Goal: Register for event/course

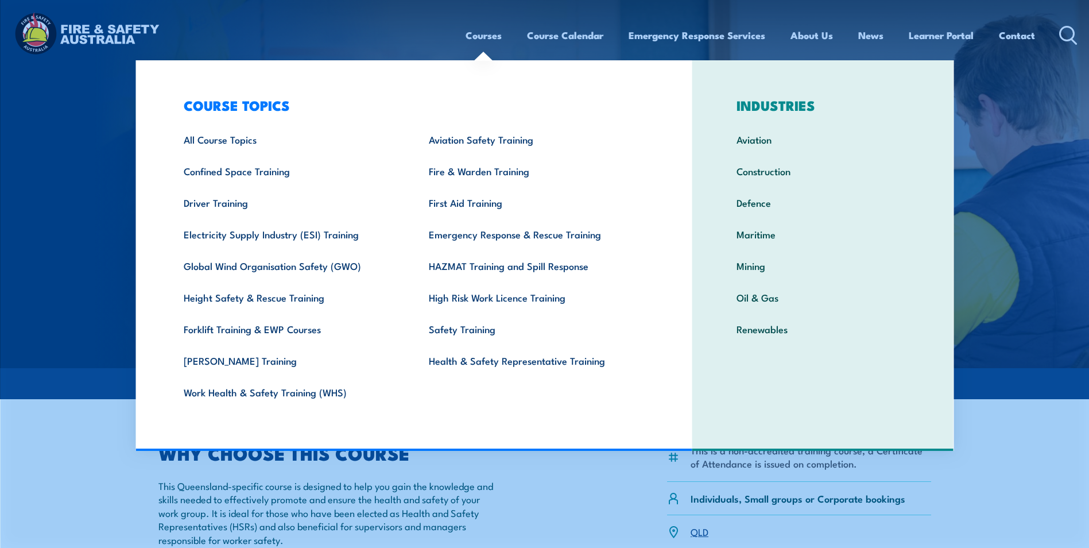
click at [485, 37] on link "Courses" at bounding box center [484, 35] width 36 height 30
click at [214, 140] on link "All Course Topics" at bounding box center [288, 139] width 245 height 32
click at [222, 144] on link "All Course Topics" at bounding box center [288, 139] width 245 height 32
click at [276, 394] on link "Work Health & Safety Training (WHS)" at bounding box center [288, 392] width 245 height 32
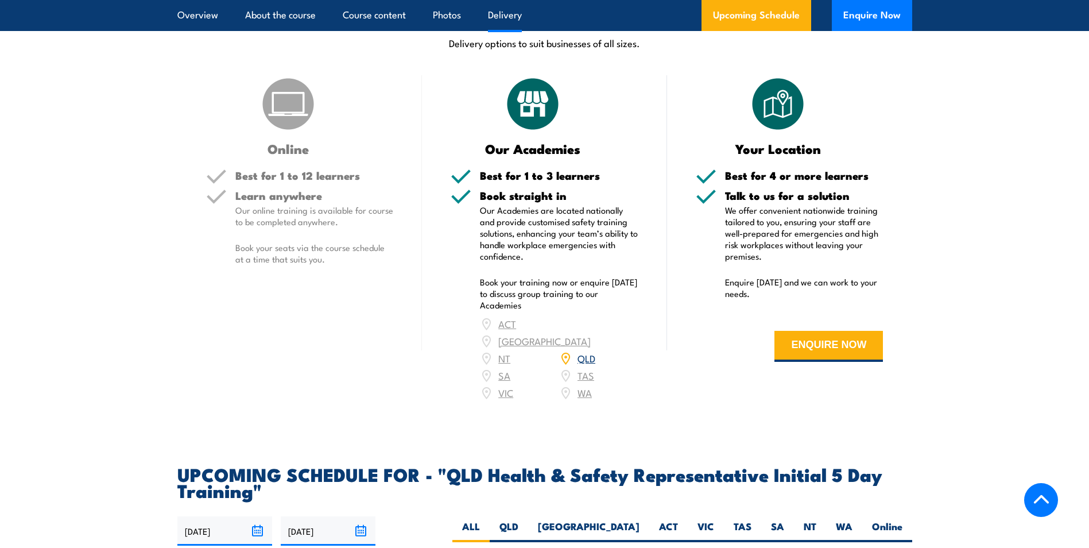
scroll to position [1722, 0]
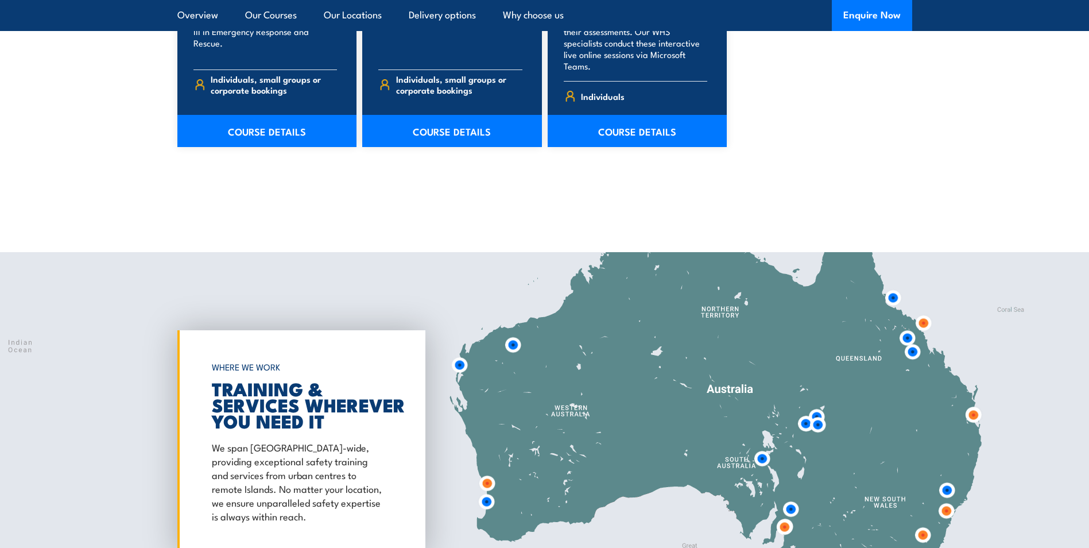
scroll to position [1550, 0]
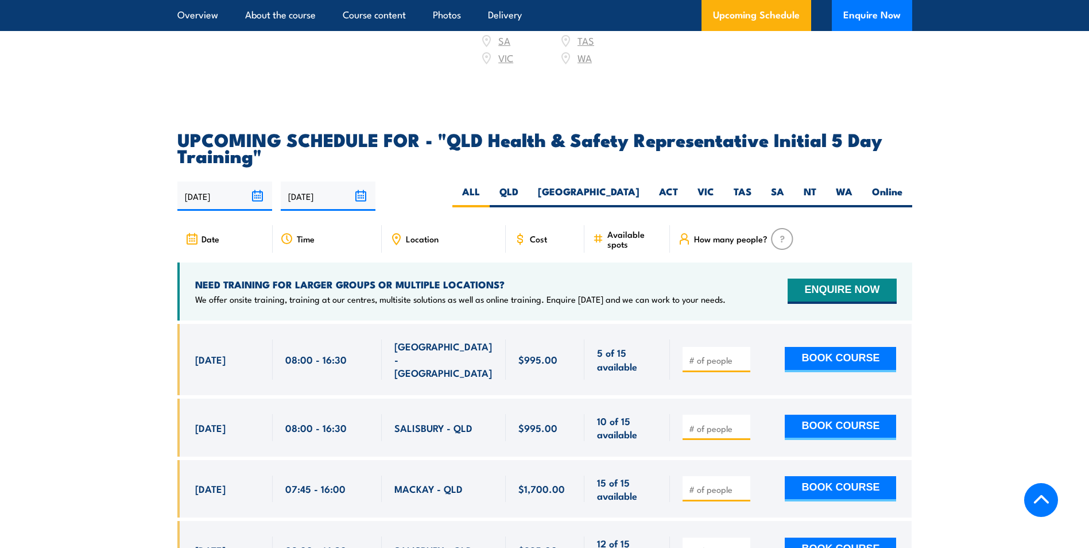
scroll to position [1952, 0]
